Goal: Task Accomplishment & Management: Manage account settings

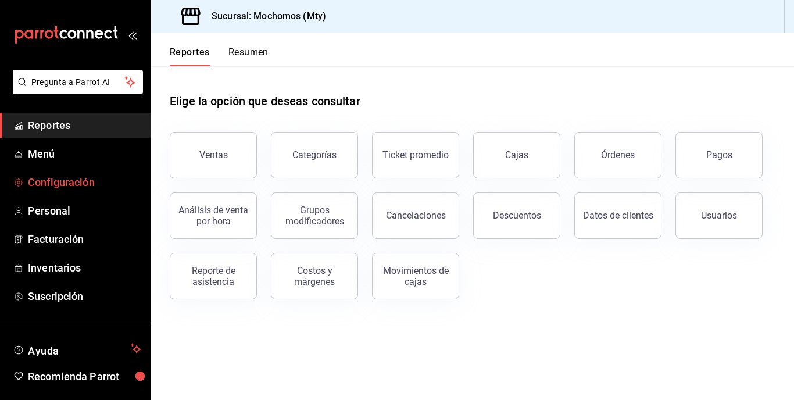
click at [83, 184] on span "Configuración" at bounding box center [84, 182] width 113 height 16
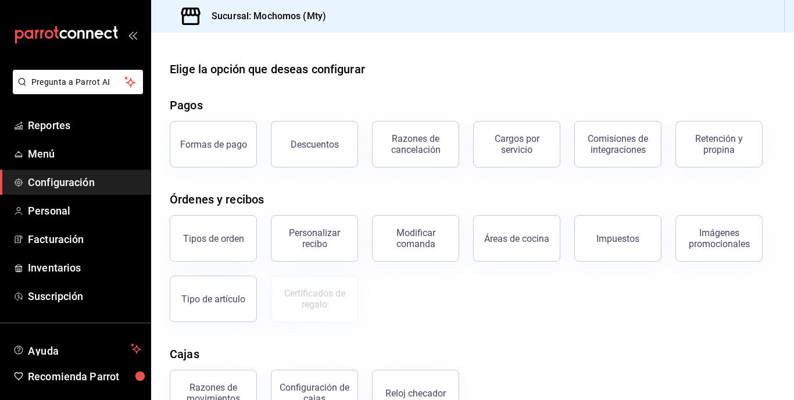
scroll to position [35, 0]
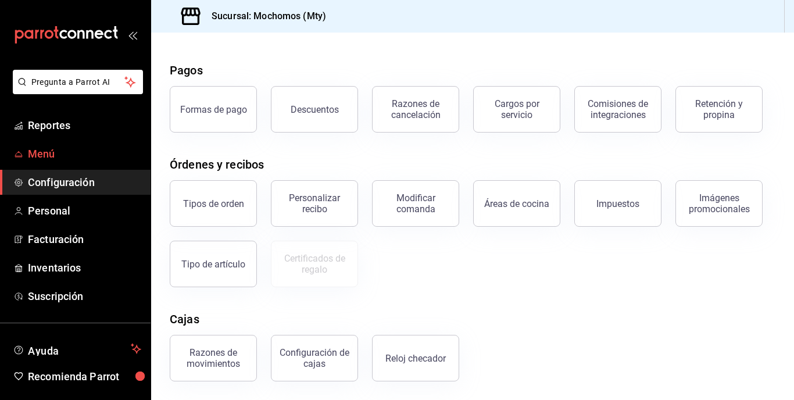
click at [51, 155] on span "Menú" at bounding box center [84, 154] width 113 height 16
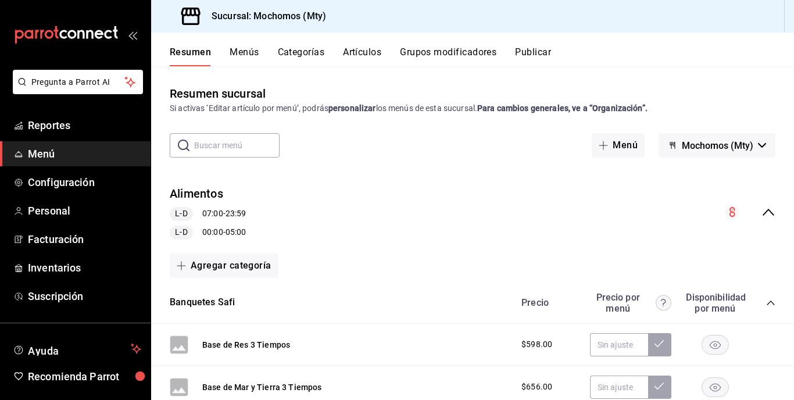
click at [352, 47] on button "Artículos" at bounding box center [362, 57] width 38 height 20
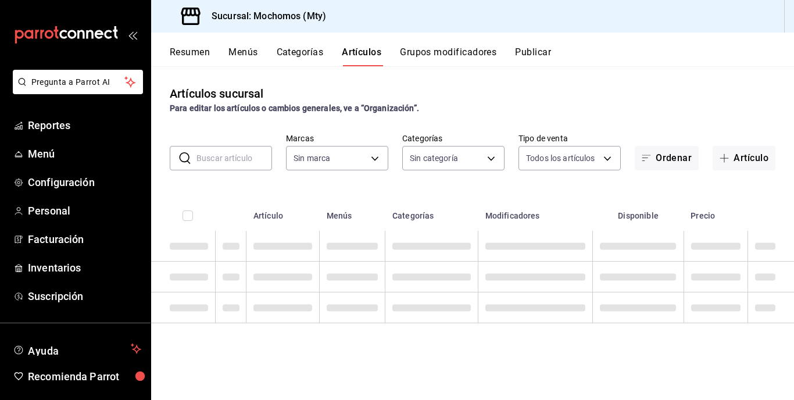
click at [243, 162] on input "text" at bounding box center [234, 157] width 76 height 23
type input "b352ad34-a903-4246-b8b1-197398375429"
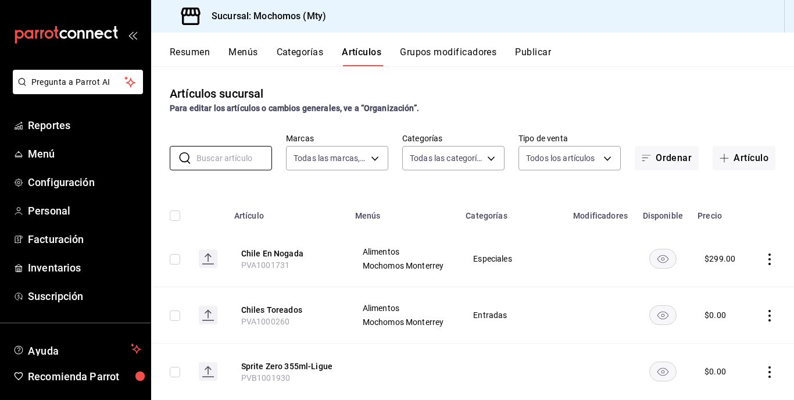
type input "ca062f0f-28a6-4a2e-835a-bf626b46f614,ff02f0f8-cf27-4ea8-b513-1d5c0356e4fc,aaf97…"
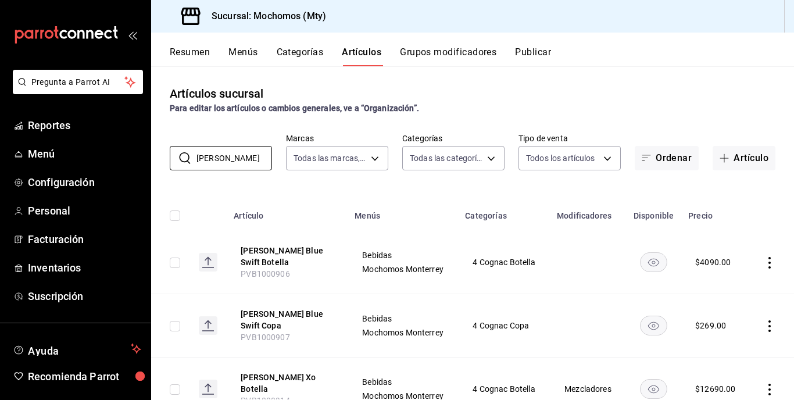
type input "[PERSON_NAME]"
click at [262, 79] on div "Artículos sucursal Para editar los artículos o cambios generales, ve a “Organiz…" at bounding box center [472, 232] width 643 height 333
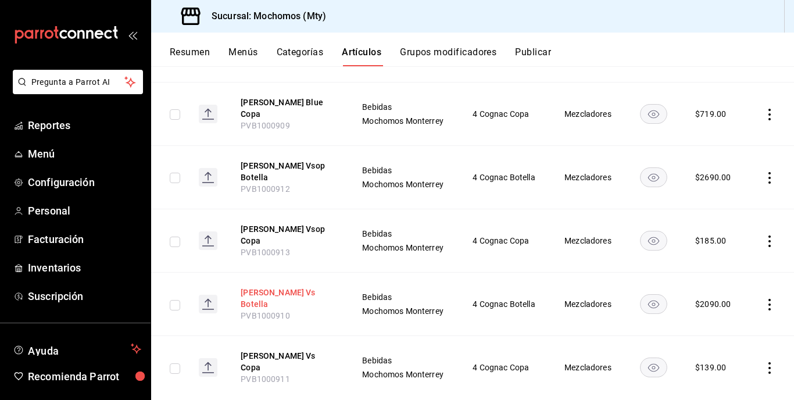
scroll to position [468, 0]
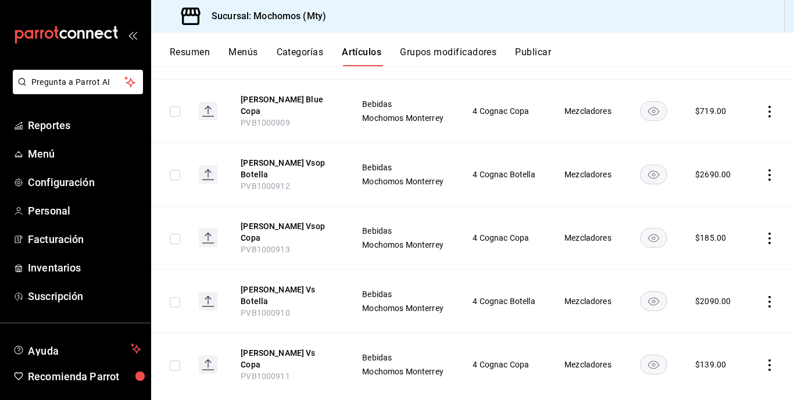
click at [764, 359] on icon "actions" at bounding box center [770, 365] width 12 height 12
click at [723, 316] on span "Editar" at bounding box center [726, 322] width 30 height 12
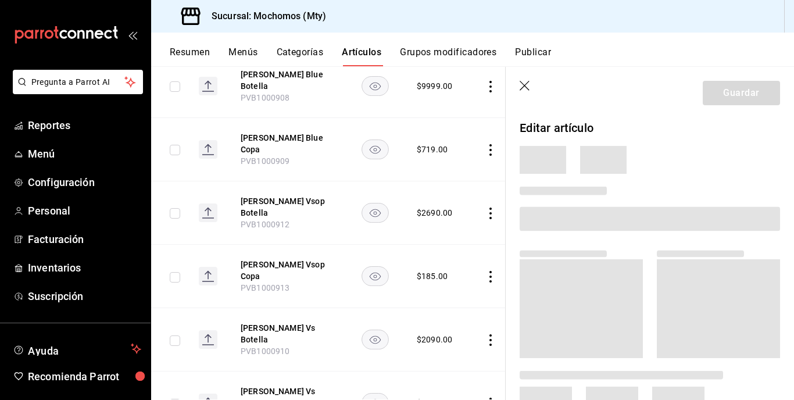
scroll to position [444, 0]
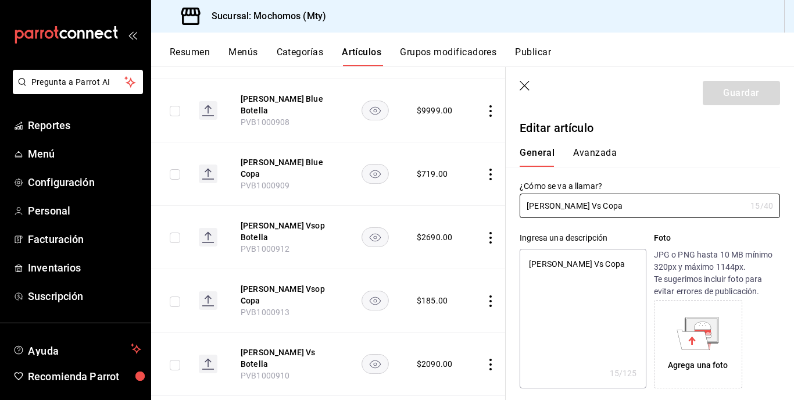
type textarea "x"
type input "$139.00"
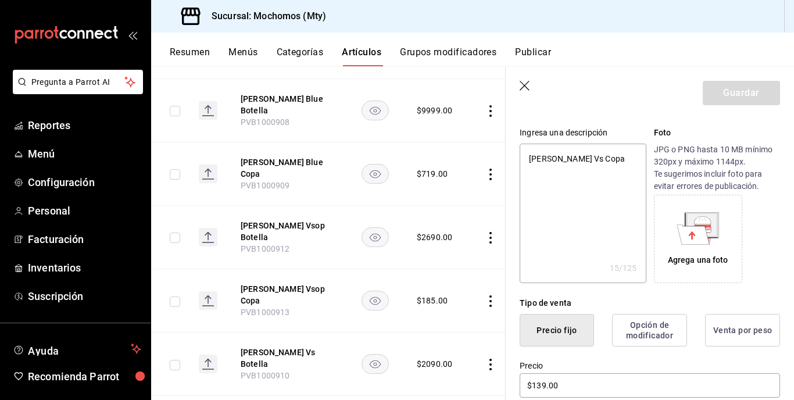
scroll to position [0, 0]
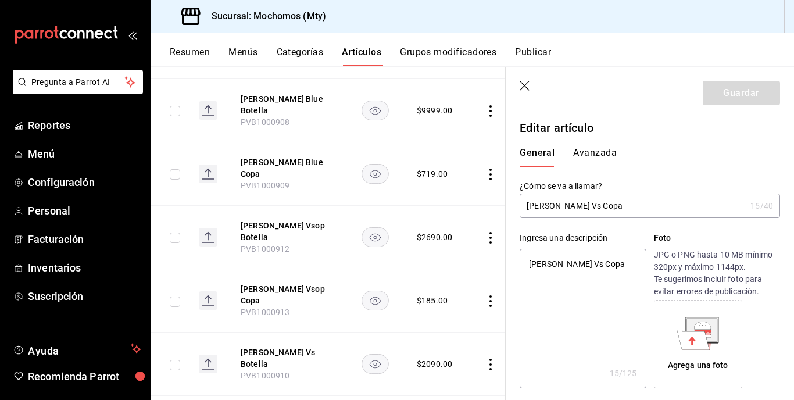
click at [596, 155] on button "Avanzada" at bounding box center [595, 157] width 44 height 20
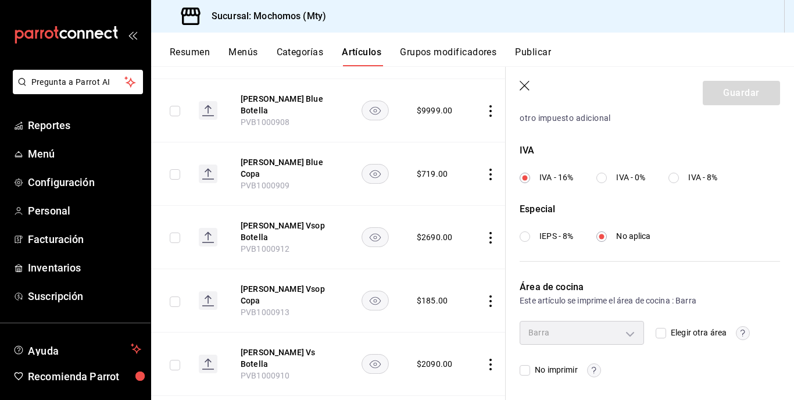
scroll to position [421, 0]
click at [520, 83] on icon "button" at bounding box center [526, 87] width 12 height 12
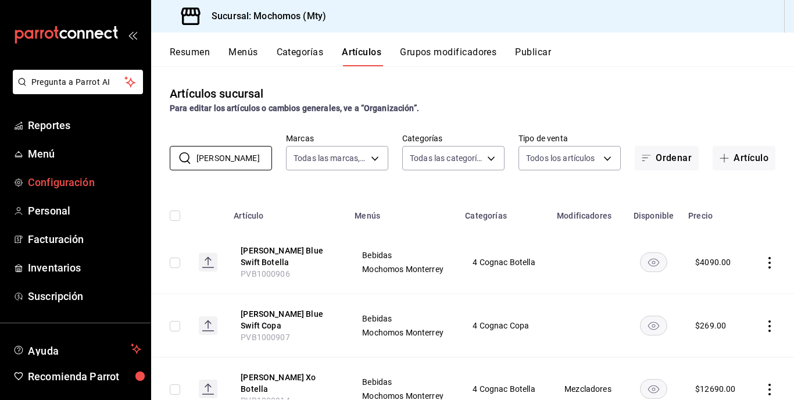
drag, startPoint x: 244, startPoint y: 159, endPoint x: 129, endPoint y: 177, distance: 116.5
click at [131, 176] on div "Pregunta a Parrot AI Reportes Menú Configuración Personal Facturación Inventari…" at bounding box center [397, 200] width 794 height 400
click at [53, 263] on span "Inventarios" at bounding box center [84, 268] width 113 height 16
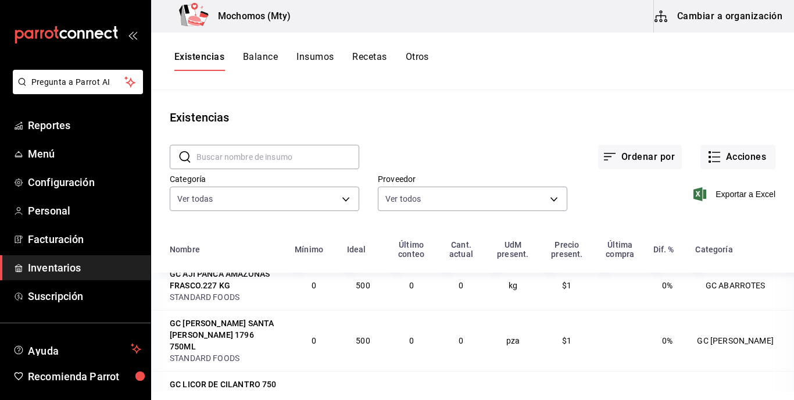
scroll to position [233, 0]
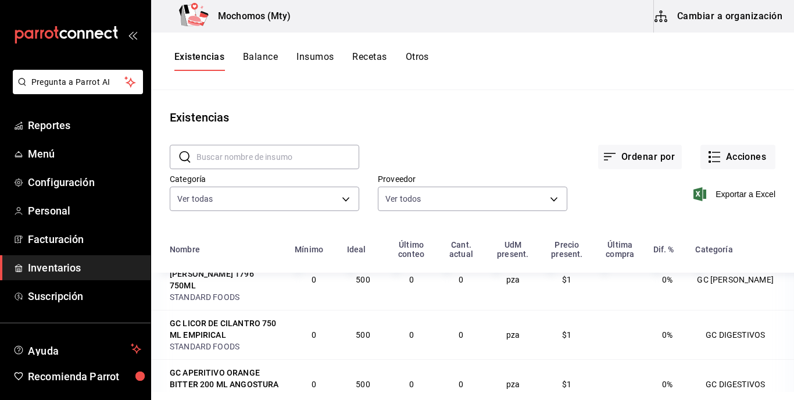
click at [315, 55] on button "Insumos" at bounding box center [314, 61] width 37 height 20
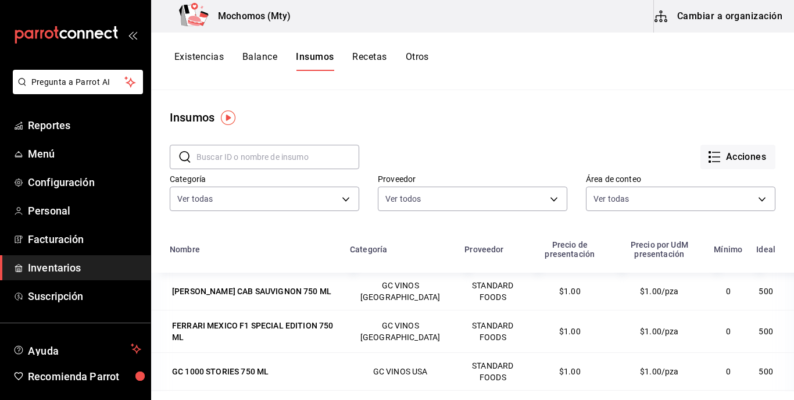
click at [482, 115] on div "Insumos" at bounding box center [472, 117] width 643 height 17
click at [735, 157] on button "Acciones" at bounding box center [738, 157] width 75 height 24
click at [705, 170] on span "Exportar lista de insumos" at bounding box center [703, 172] width 91 height 9
click at [373, 57] on button "Recetas" at bounding box center [369, 61] width 34 height 20
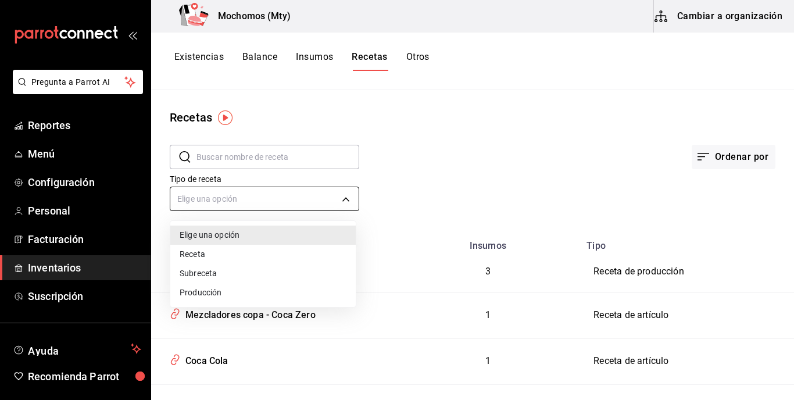
click at [313, 198] on body "Pregunta a Parrot AI Reportes Menú Configuración Personal Facturación Inventari…" at bounding box center [397, 196] width 794 height 392
click at [601, 145] on div at bounding box center [397, 200] width 794 height 400
click at [278, 192] on body "Pregunta a Parrot AI Reportes Menú Configuración Personal Facturación Inventari…" at bounding box center [397, 196] width 794 height 392
click at [192, 253] on li "Receta" at bounding box center [262, 254] width 185 height 19
type input "PRODUCT"
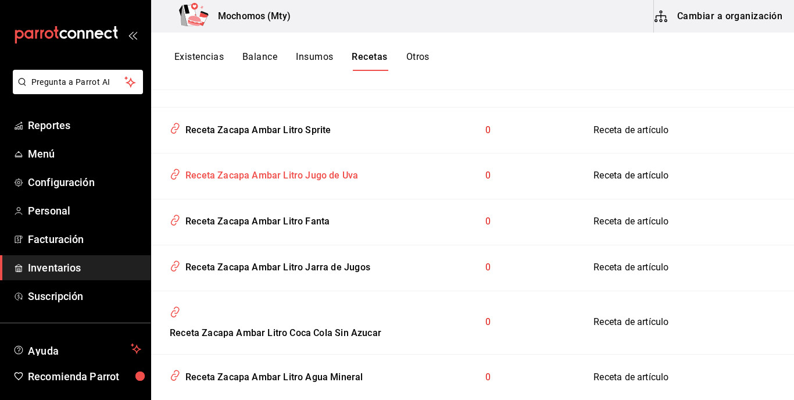
scroll to position [407, 0]
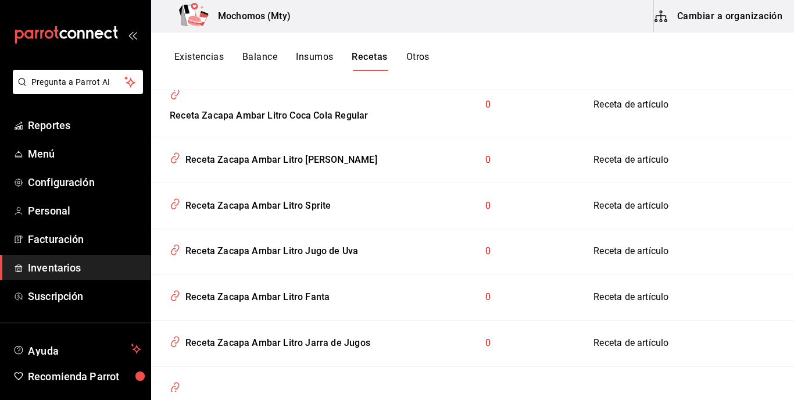
click at [195, 53] on button "Existencias" at bounding box center [198, 61] width 49 height 20
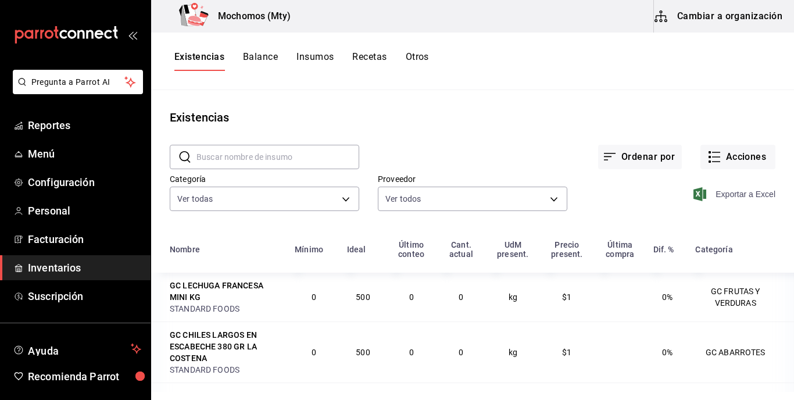
click at [712, 189] on span "Exportar a Excel" at bounding box center [736, 194] width 80 height 14
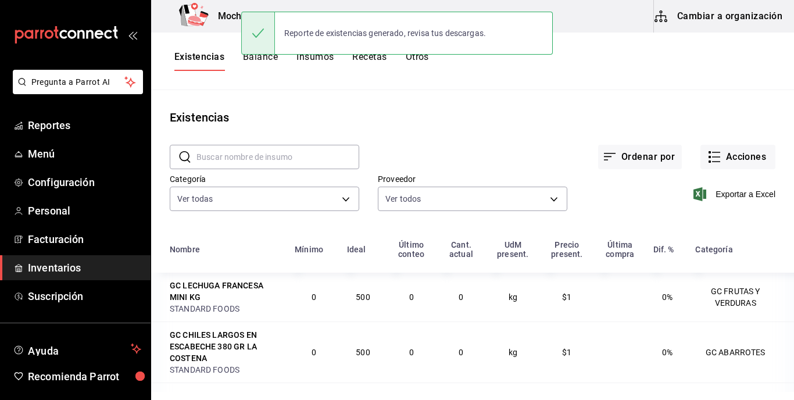
click at [301, 78] on div "Existencias Balance Insumos Recetas Otros" at bounding box center [472, 62] width 643 height 58
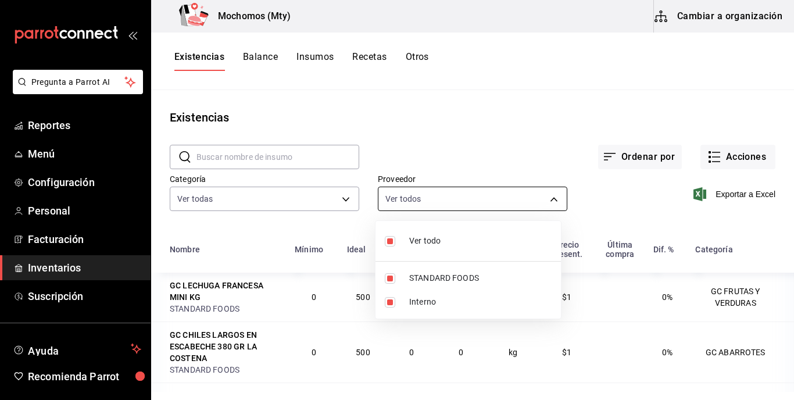
click at [552, 199] on body "Pregunta a Parrot AI Reportes Menú Configuración Personal Facturación Inventari…" at bounding box center [397, 196] width 794 height 392
click at [553, 202] on div at bounding box center [397, 200] width 794 height 400
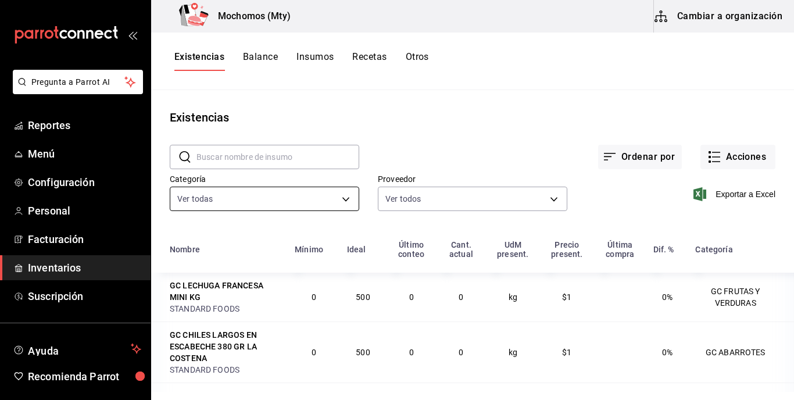
click at [325, 202] on body "Pregunta a Parrot AI Reportes Menú Configuración Personal Facturación Inventari…" at bounding box center [397, 196] width 794 height 392
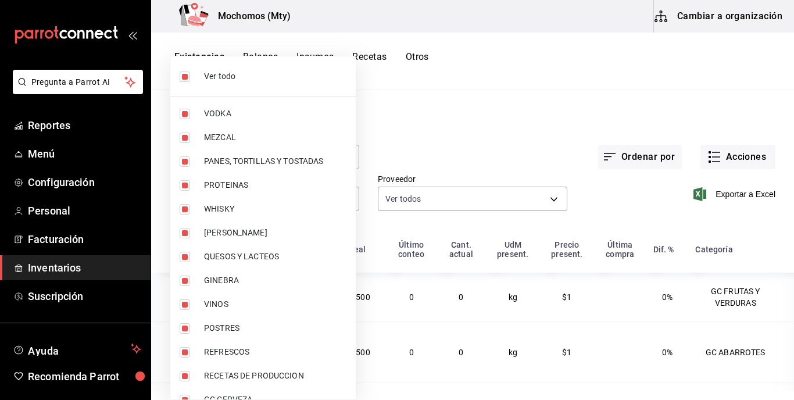
click at [491, 112] on div at bounding box center [397, 200] width 794 height 400
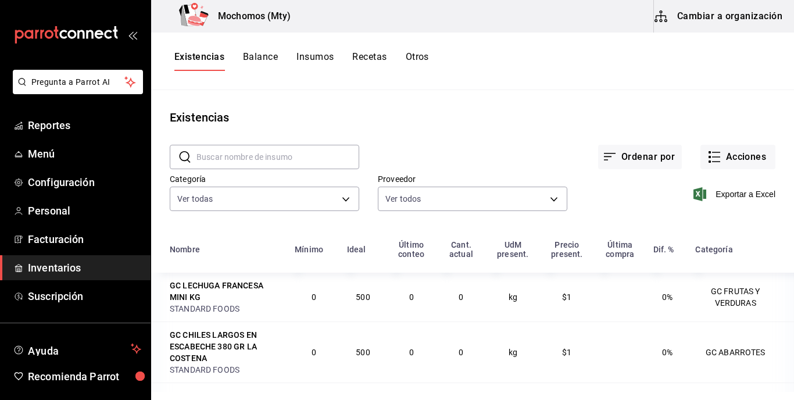
click at [419, 55] on button "Otros" at bounding box center [417, 61] width 23 height 20
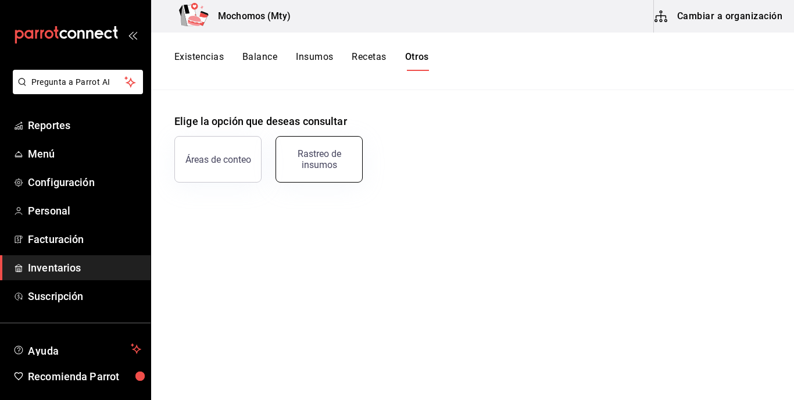
click at [310, 170] on button "Rastreo de insumos" at bounding box center [319, 159] width 87 height 47
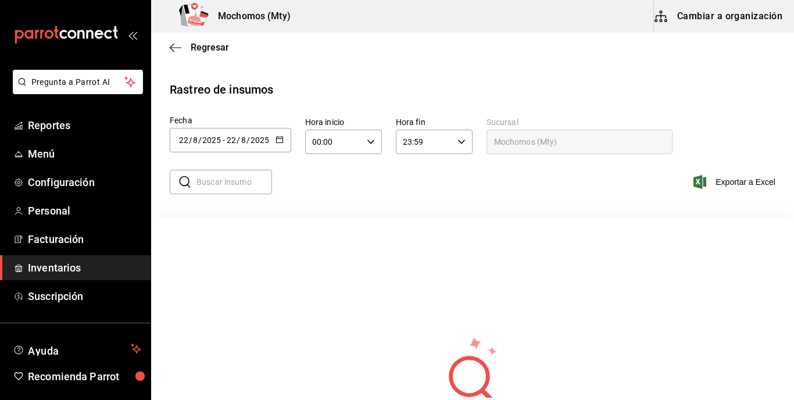
click at [270, 141] on div "[DATE] [DATE]" at bounding box center [247, 139] width 45 height 9
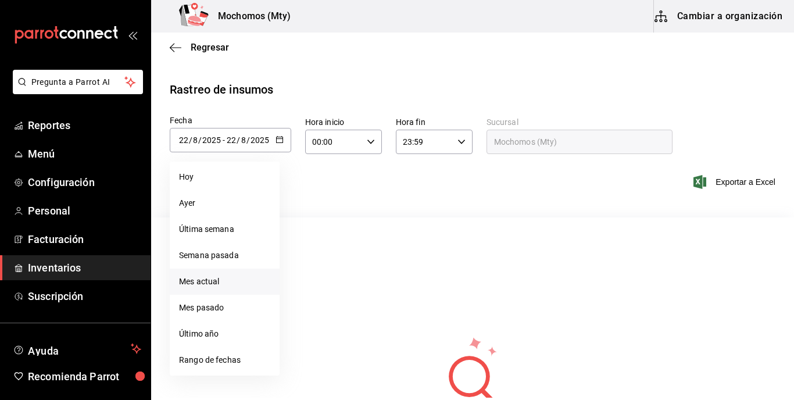
click at [213, 280] on li "Mes actual" at bounding box center [225, 282] width 110 height 26
type input "[DATE]"
type input "1"
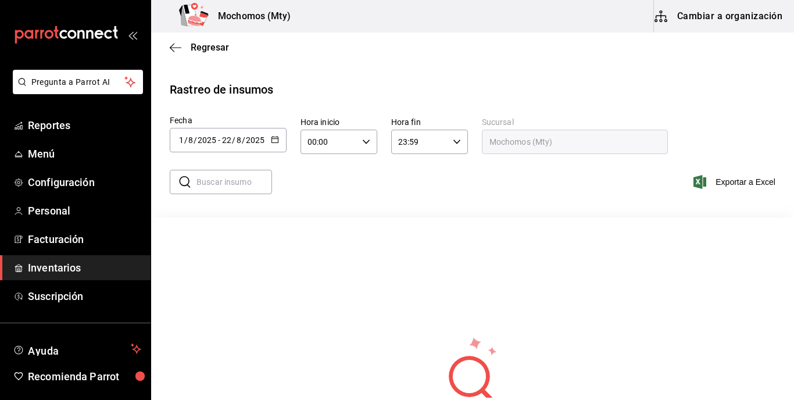
click at [388, 92] on div "Rastreo de insumos" at bounding box center [473, 89] width 606 height 17
click at [599, 192] on div "​ ​ Exportar a Excel" at bounding box center [468, 189] width 652 height 48
click at [276, 141] on icon "button" at bounding box center [275, 139] width 8 height 8
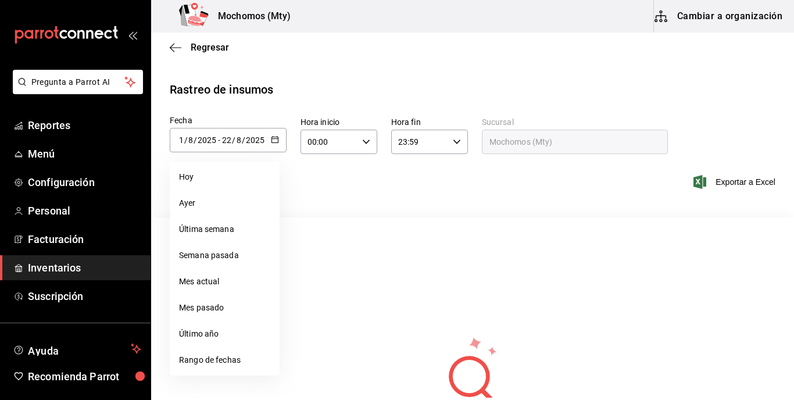
click at [216, 255] on li "Semana pasada" at bounding box center [225, 255] width 110 height 26
type input "[DATE]"
type input "10"
type input "[DATE]"
type input "16"
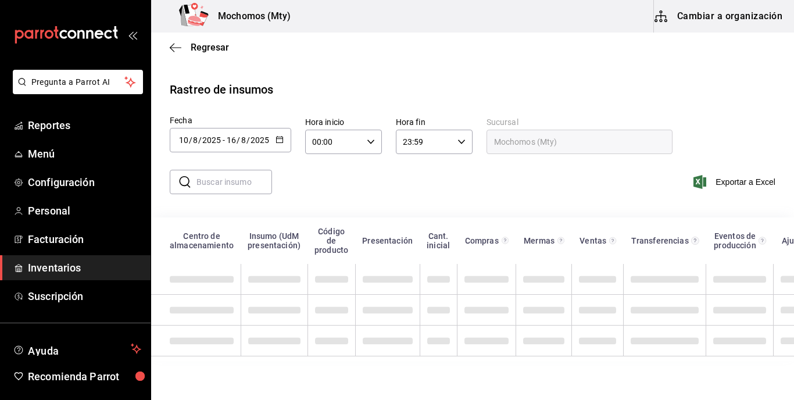
click at [482, 201] on div "​ ​ Exportar a Excel" at bounding box center [468, 189] width 652 height 48
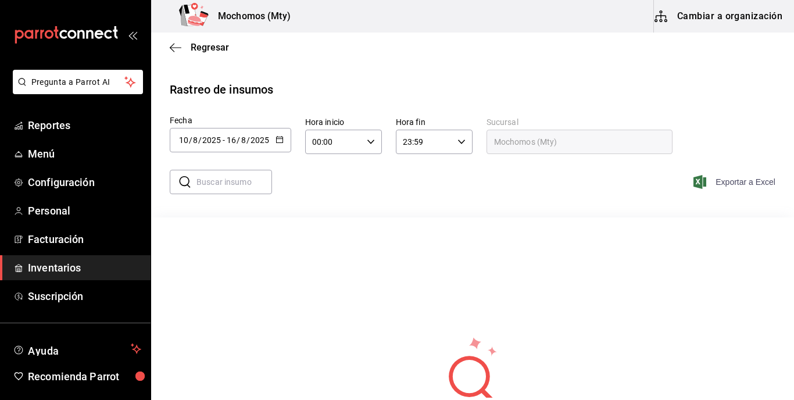
click at [713, 184] on span "Exportar a Excel" at bounding box center [736, 182] width 80 height 14
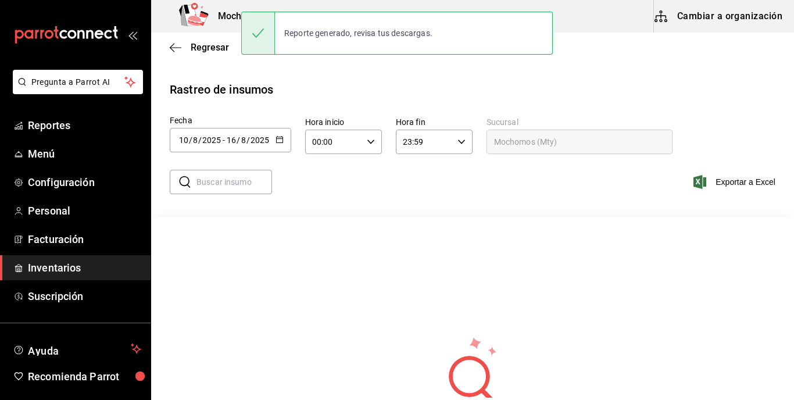
click at [308, 96] on div "Rastreo de insumos" at bounding box center [473, 89] width 606 height 17
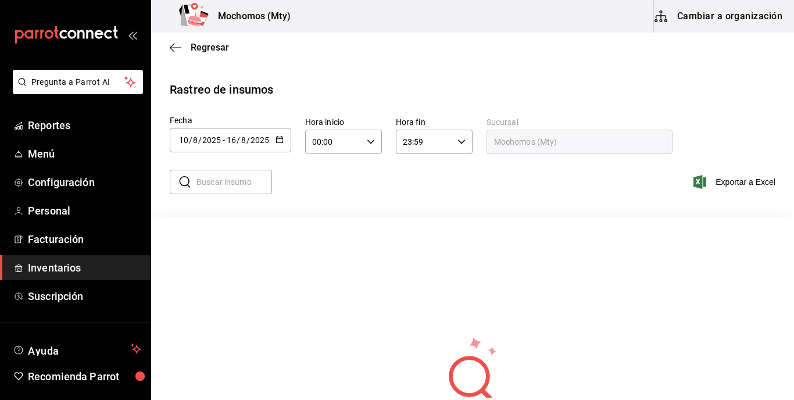
click at [276, 141] on icon "button" at bounding box center [280, 139] width 8 height 8
click at [434, 72] on main "Regresar Rastreo de insumos Fecha [DATE] [DATE] - [DATE] [DATE] [DATE] lun mar …" at bounding box center [472, 292] width 643 height 518
click at [173, 44] on icon "button" at bounding box center [176, 47] width 12 height 10
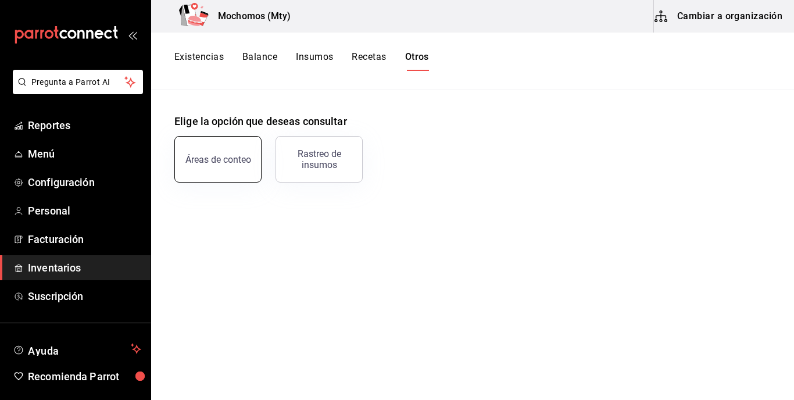
click at [229, 162] on div "Áreas de conteo" at bounding box center [218, 159] width 66 height 11
